Goal: Navigation & Orientation: Find specific page/section

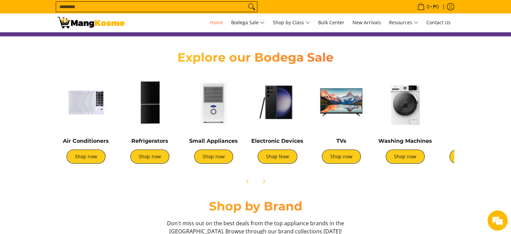
scroll to position [224, 0]
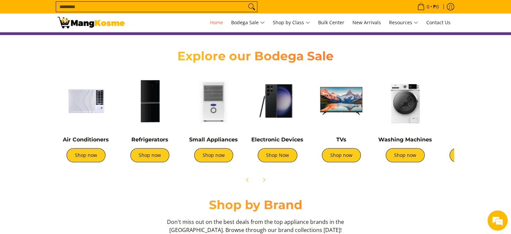
click at [87, 113] on img at bounding box center [85, 100] width 57 height 57
